Goal: Information Seeking & Learning: Learn about a topic

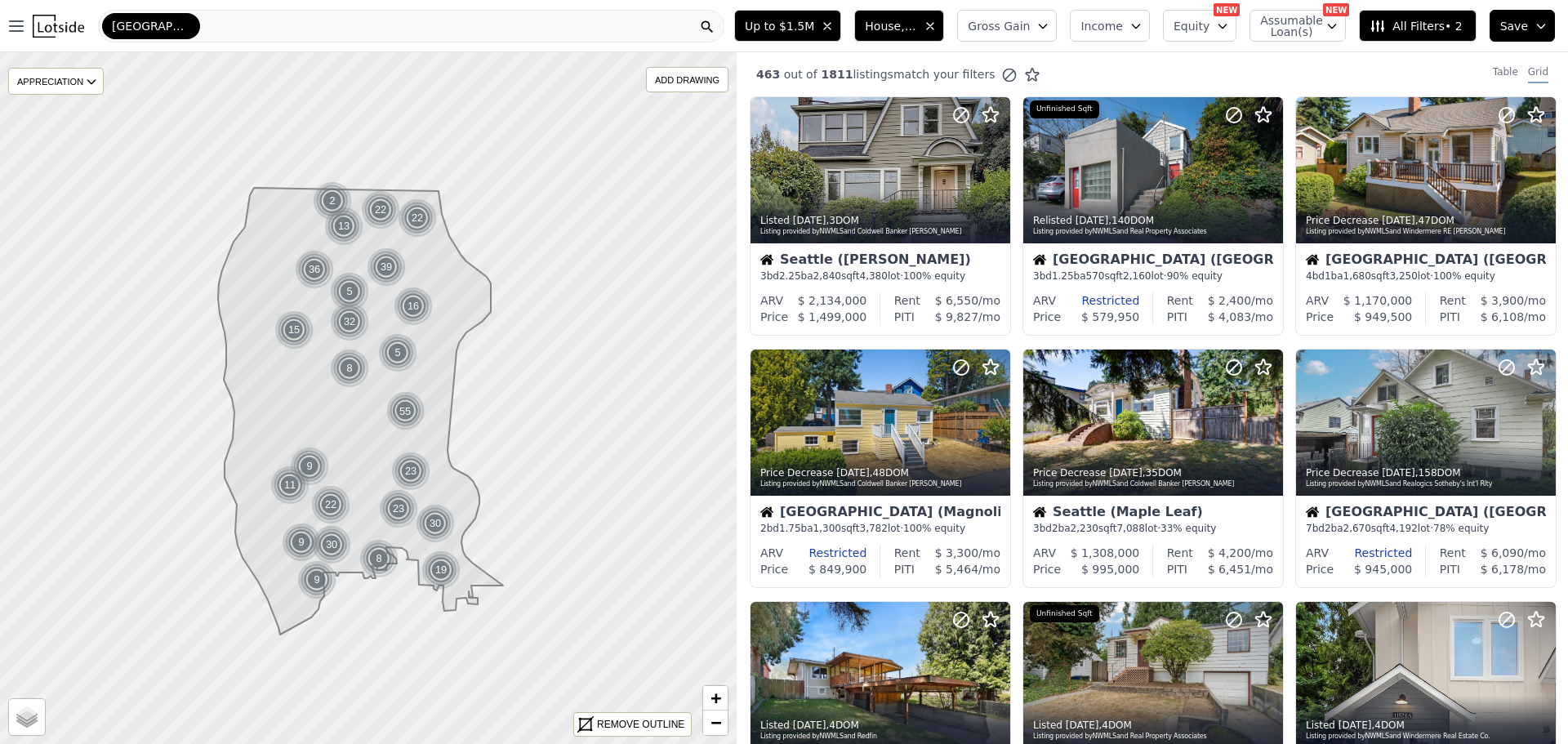
click at [834, 23] on icon "button" at bounding box center [827, 25] width 13 height 13
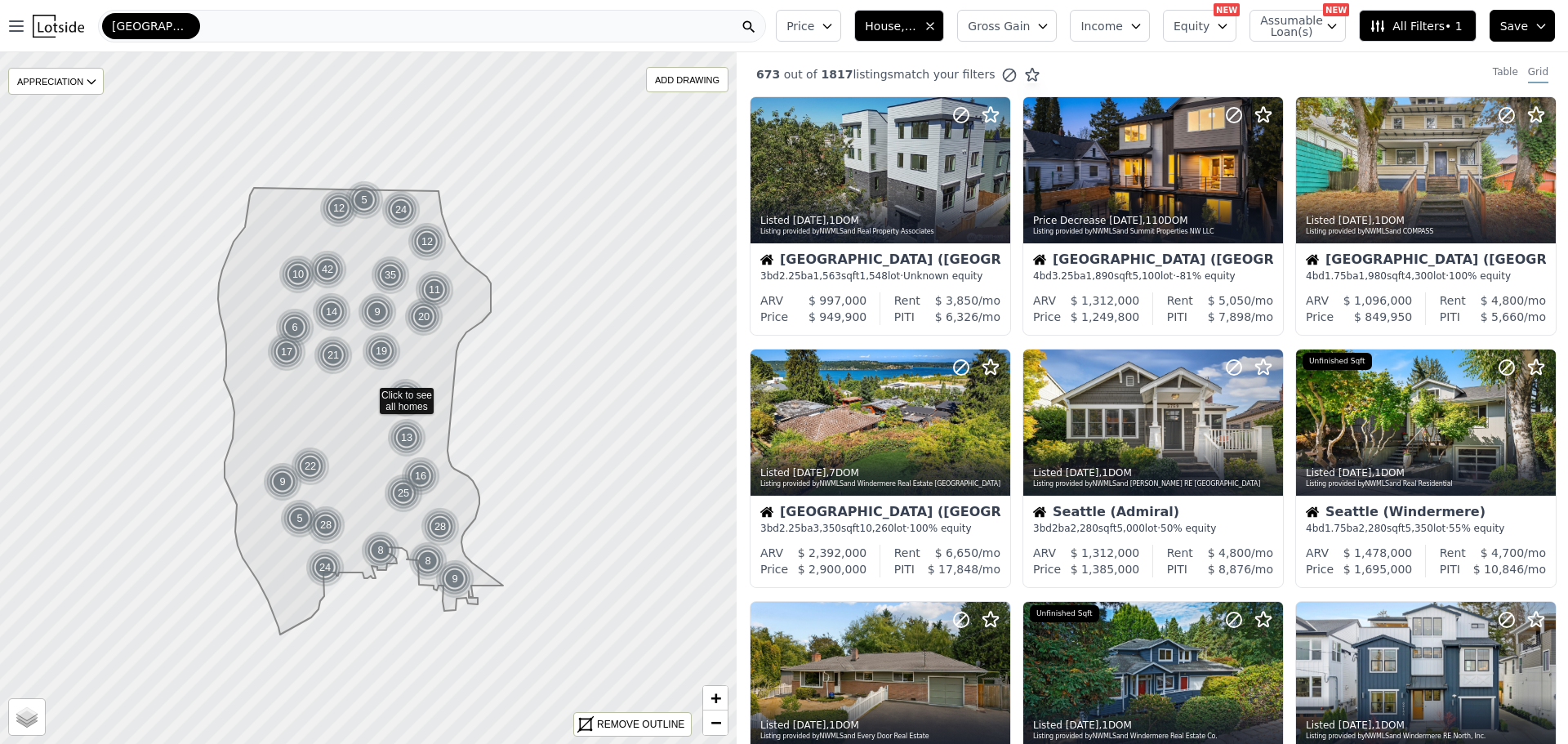
click at [834, 23] on icon "button" at bounding box center [827, 25] width 13 height 13
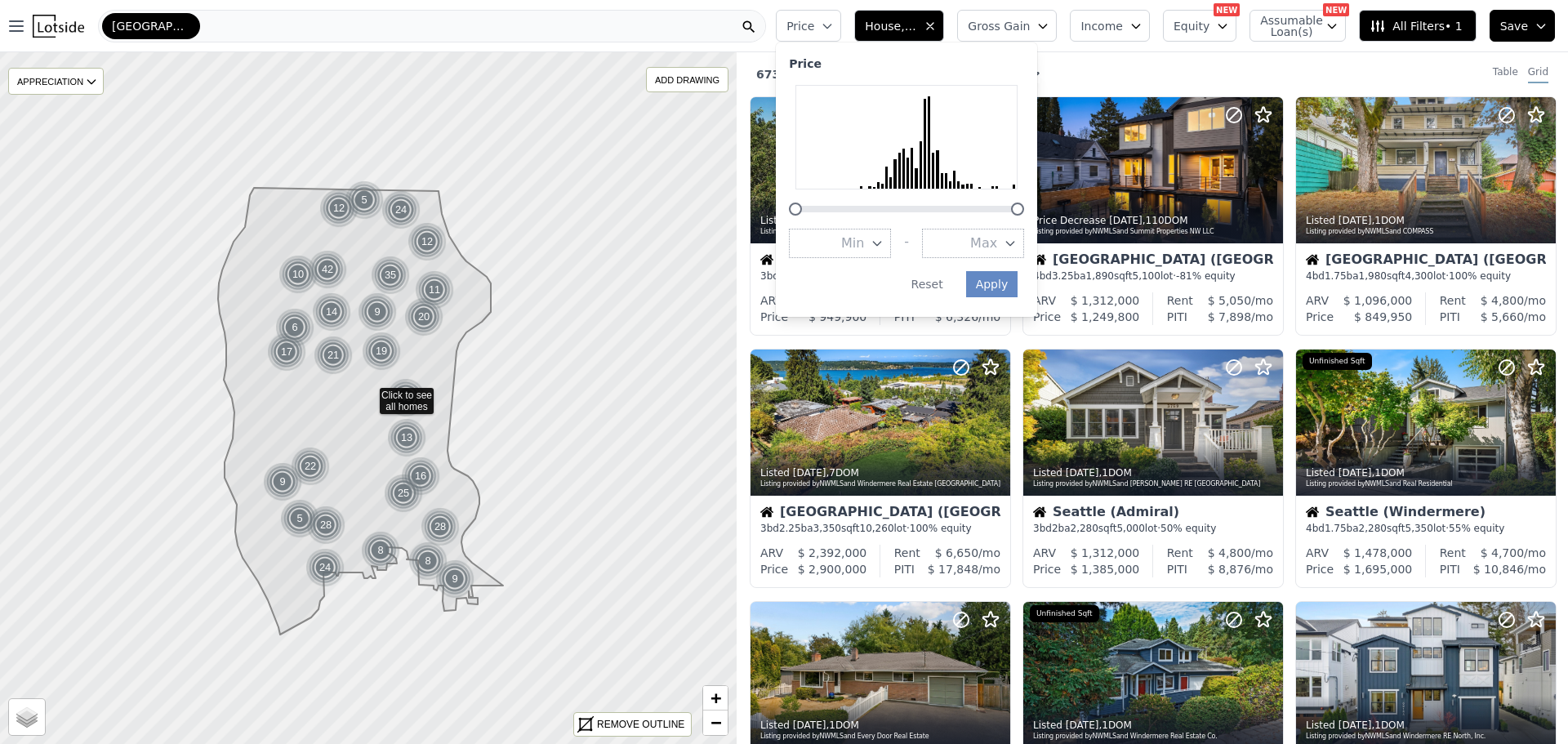
click at [1017, 239] on icon "button" at bounding box center [1010, 243] width 13 height 13
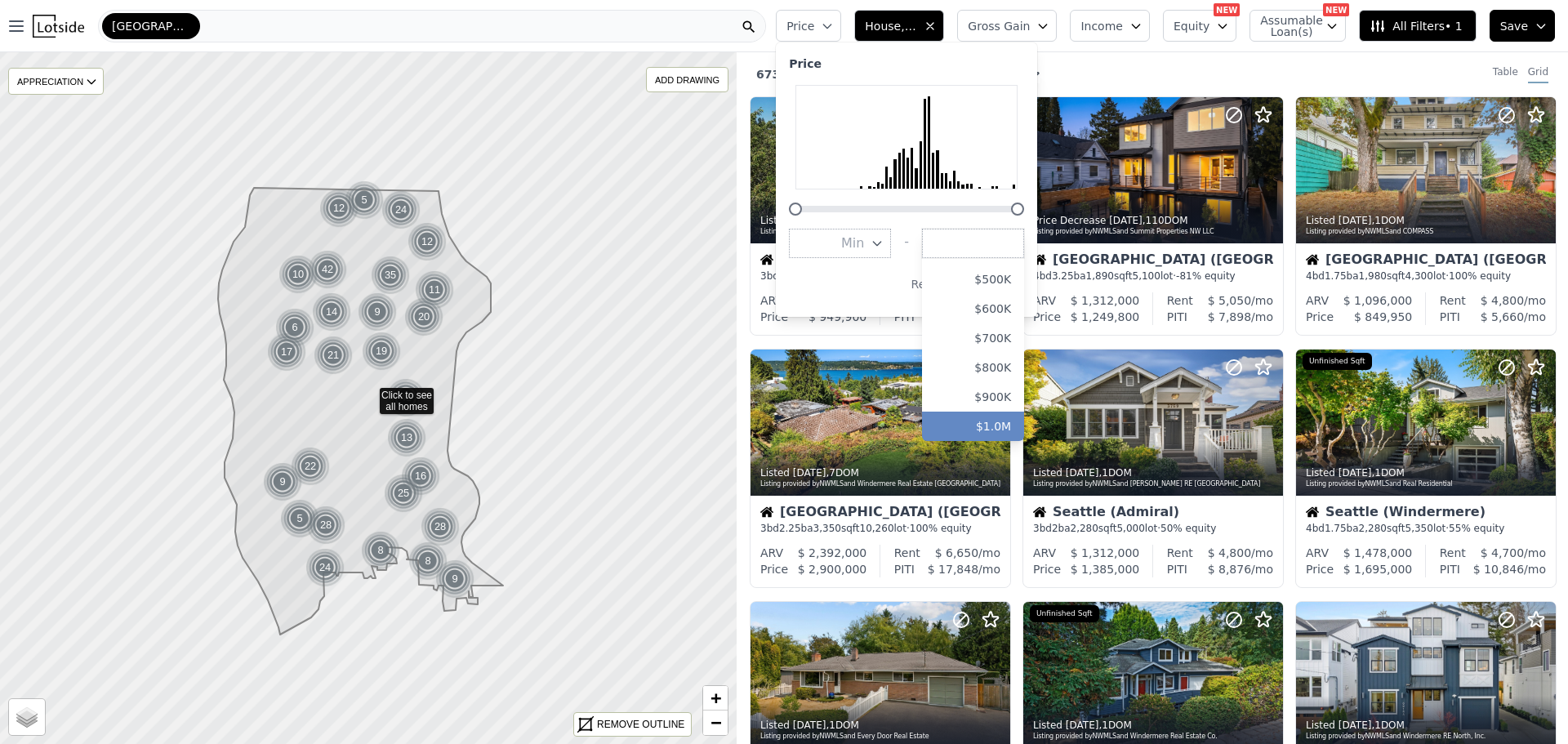
click at [1021, 425] on button "$1.0M" at bounding box center [972, 427] width 102 height 30
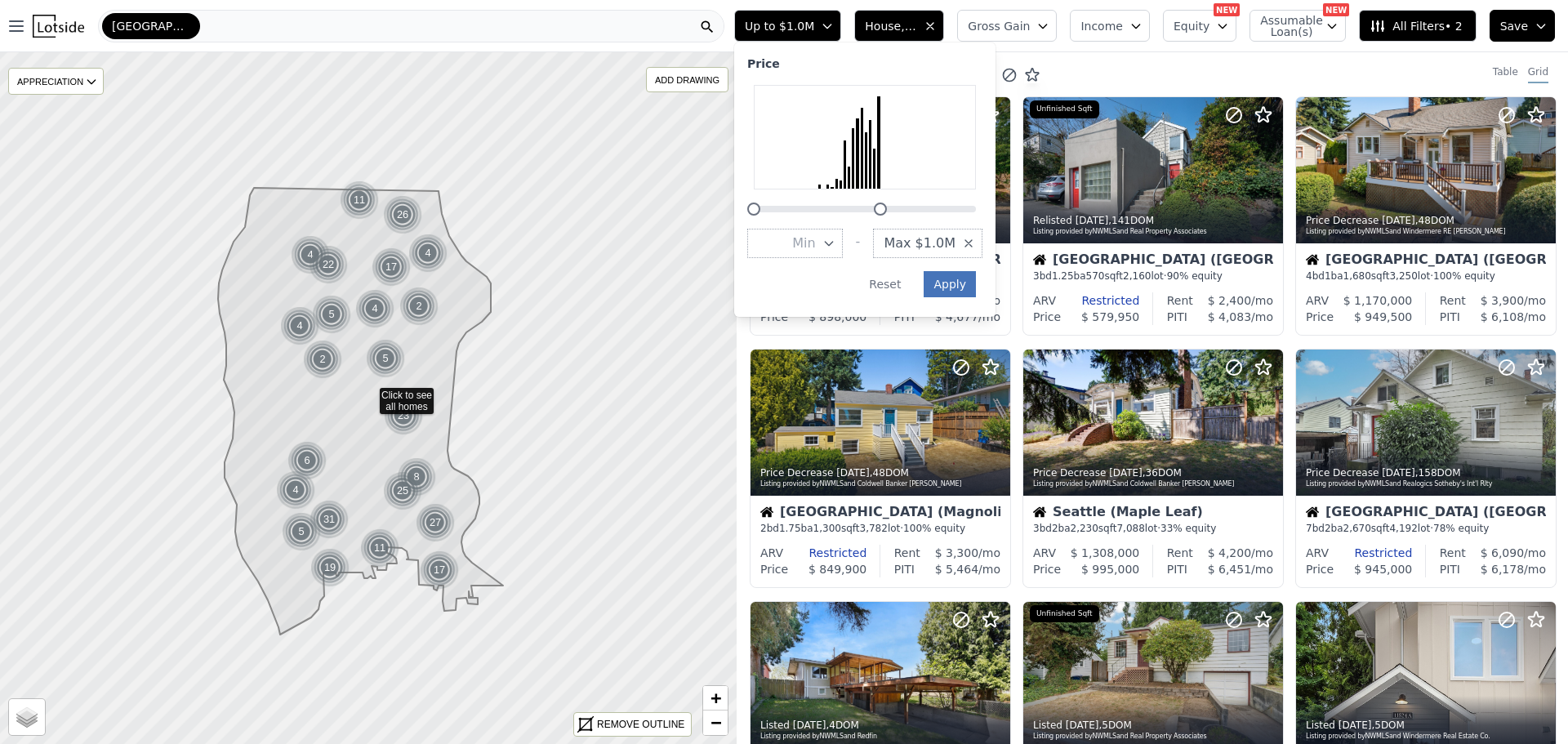
click at [968, 275] on button "Apply" at bounding box center [950, 284] width 52 height 26
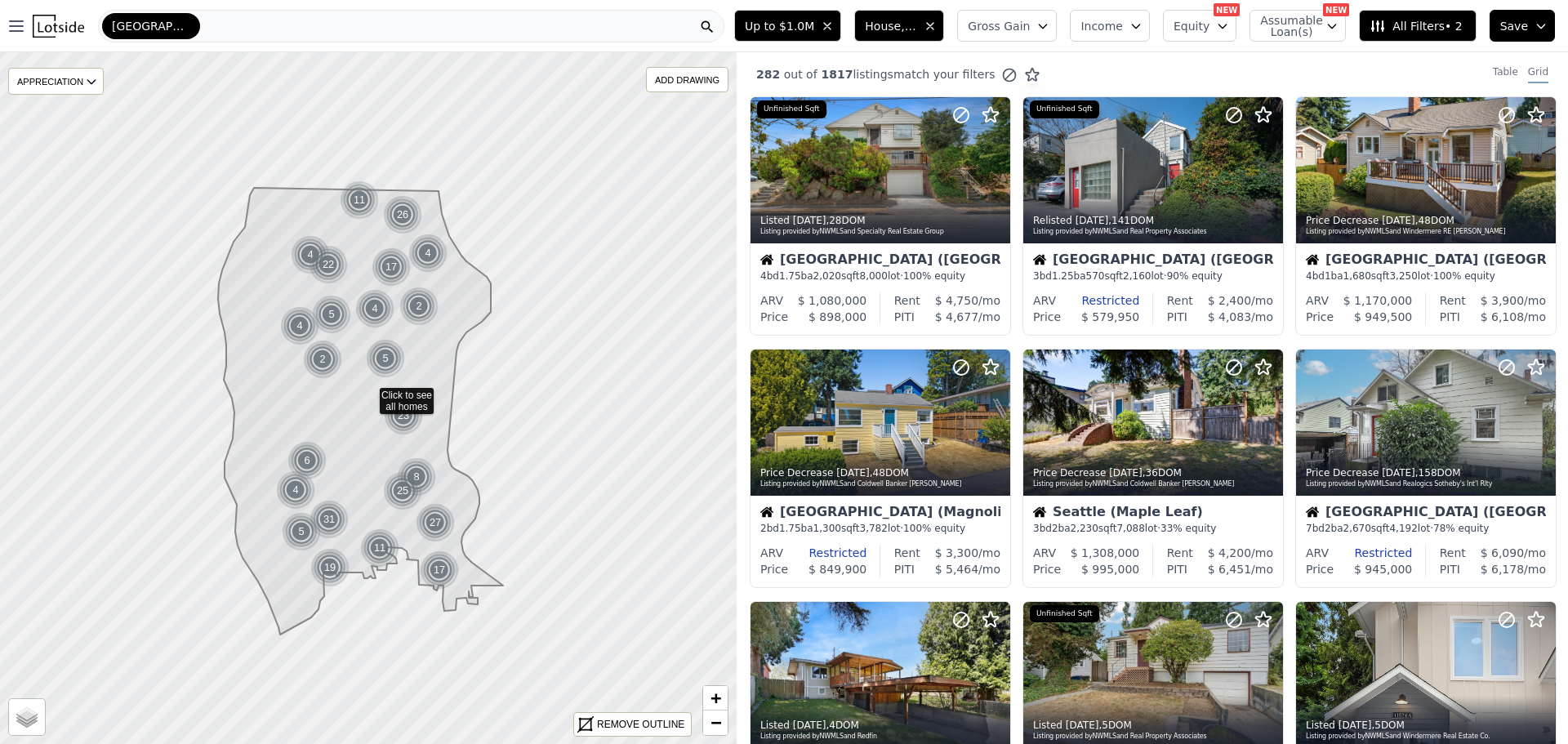
click at [937, 22] on icon "button" at bounding box center [930, 25] width 13 height 13
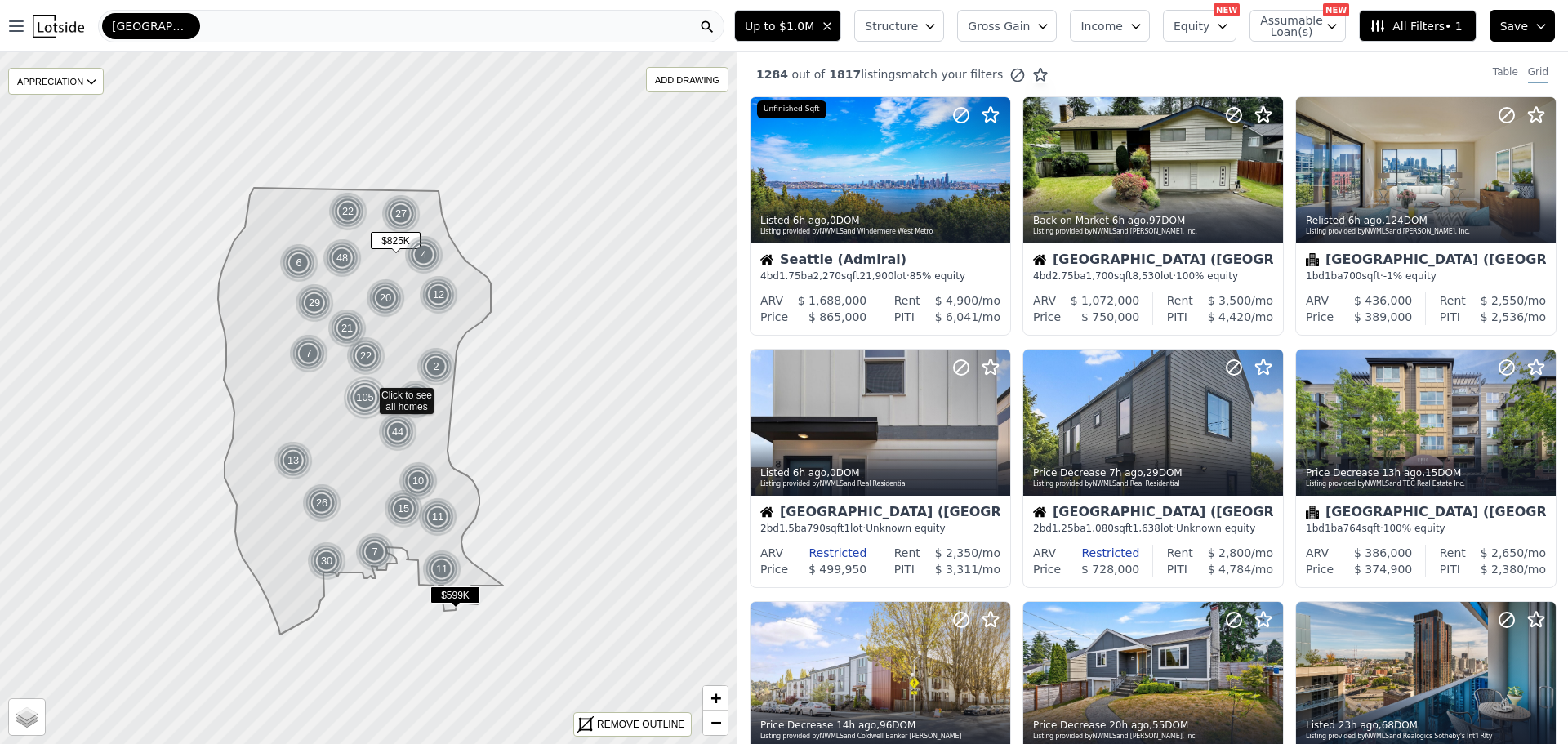
click at [937, 22] on icon "button" at bounding box center [930, 25] width 13 height 13
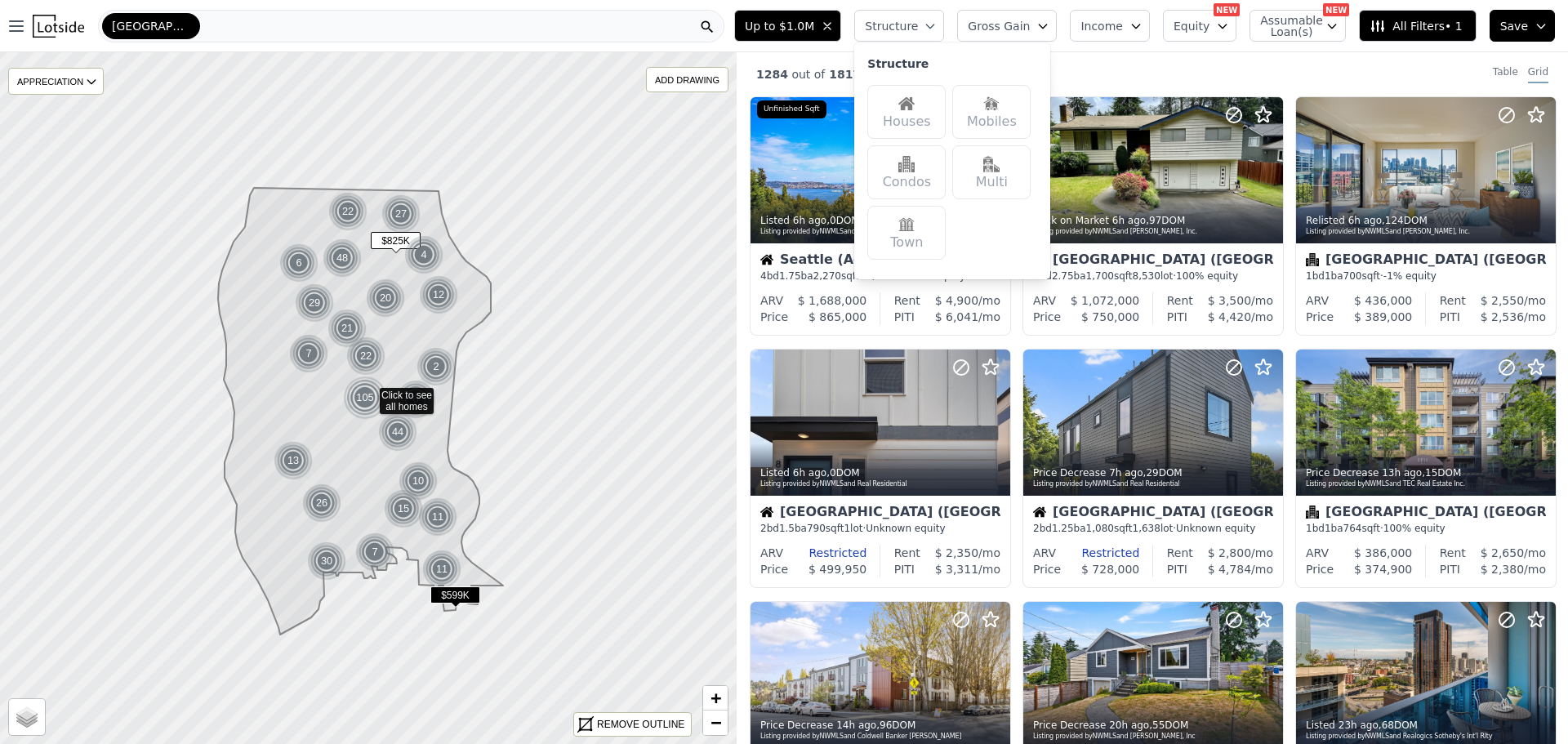
click at [915, 108] on img at bounding box center [906, 104] width 17 height 17
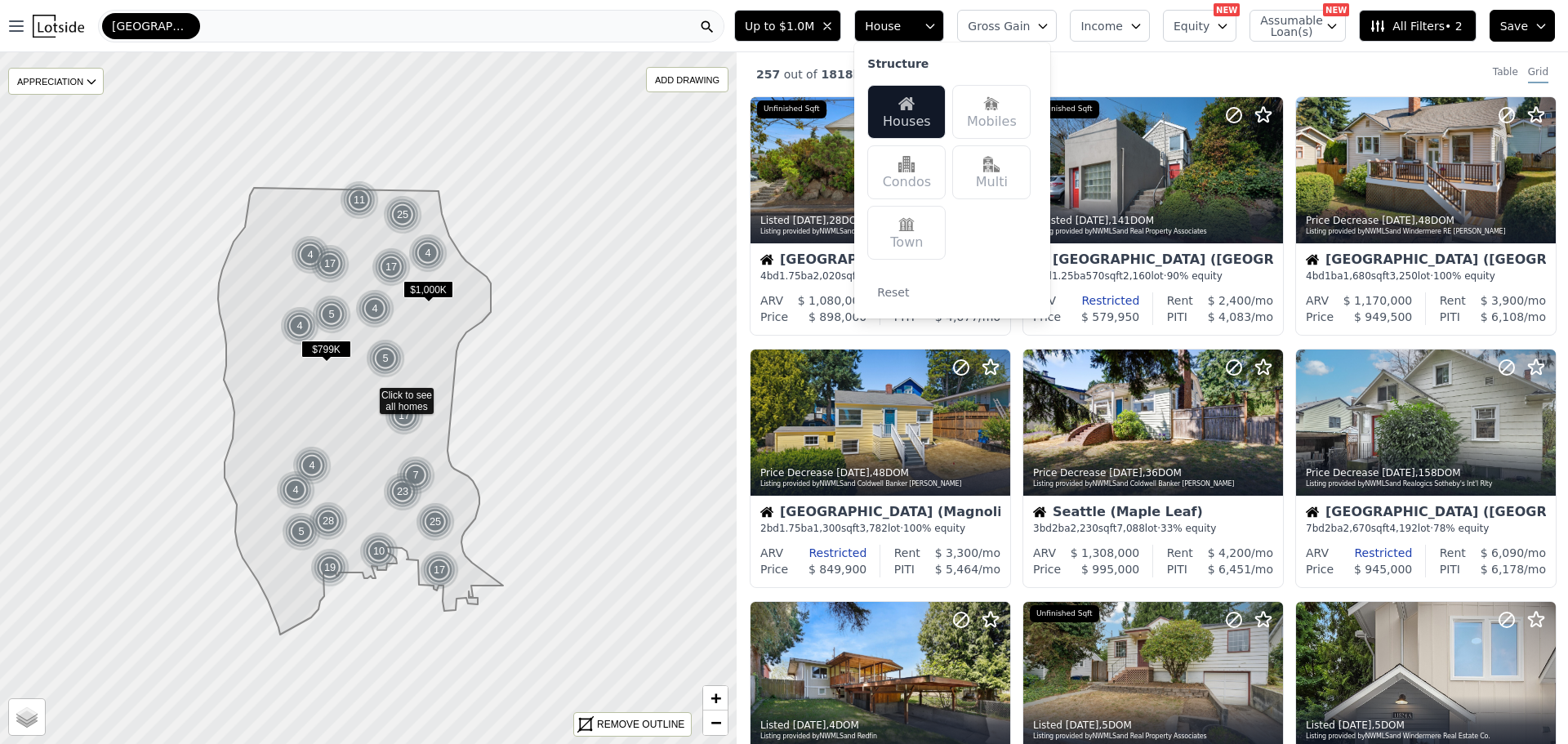
click at [1158, 72] on div "257 out of 1818 listings match your filters Table Grid" at bounding box center [1152, 74] width 831 height 44
